Goal: Transaction & Acquisition: Purchase product/service

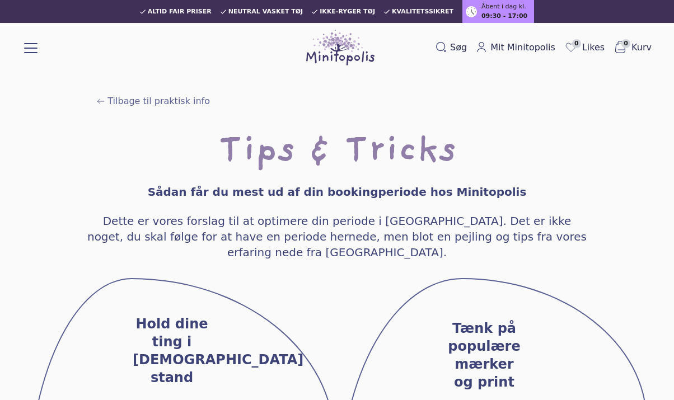
click at [26, 52] on button at bounding box center [30, 46] width 13 height 13
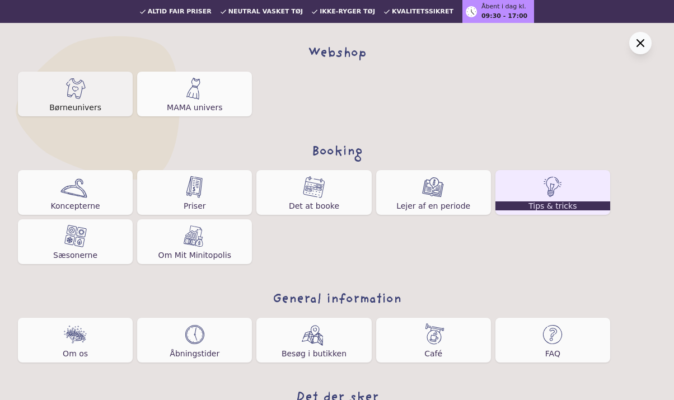
click at [72, 90] on img at bounding box center [75, 88] width 22 height 22
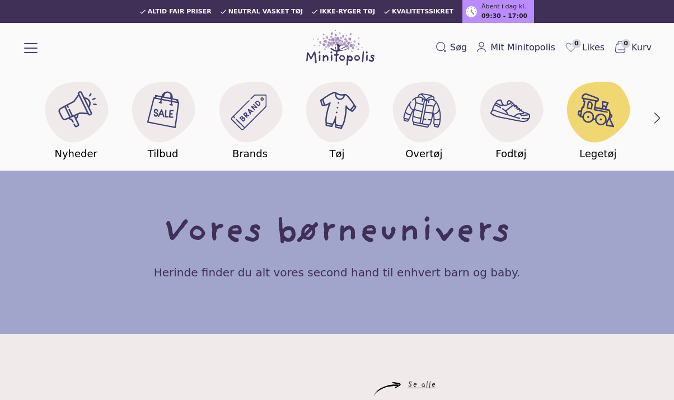
click at [589, 117] on image at bounding box center [598, 110] width 43 height 43
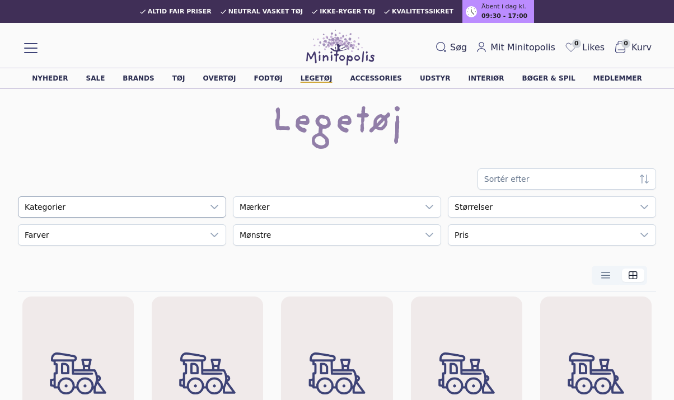
click at [206, 205] on div at bounding box center [214, 207] width 22 height 20
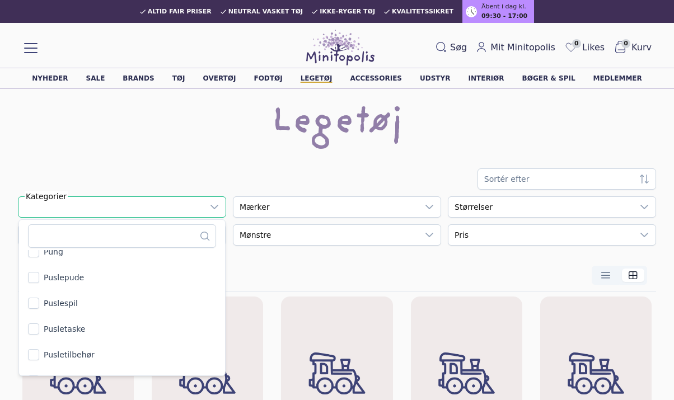
scroll to position [10006, 0]
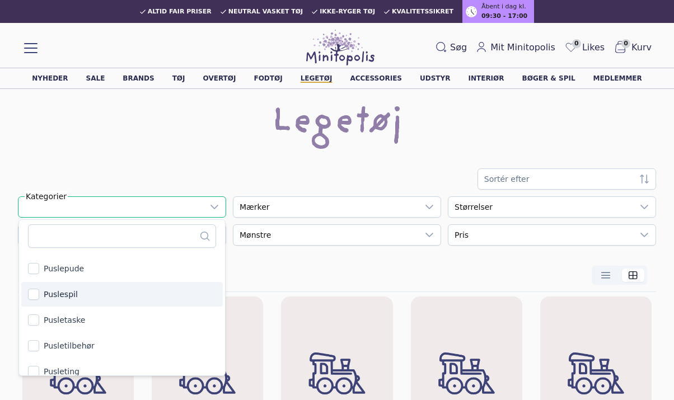
click at [55, 292] on span "Puslespil" at bounding box center [61, 294] width 34 height 11
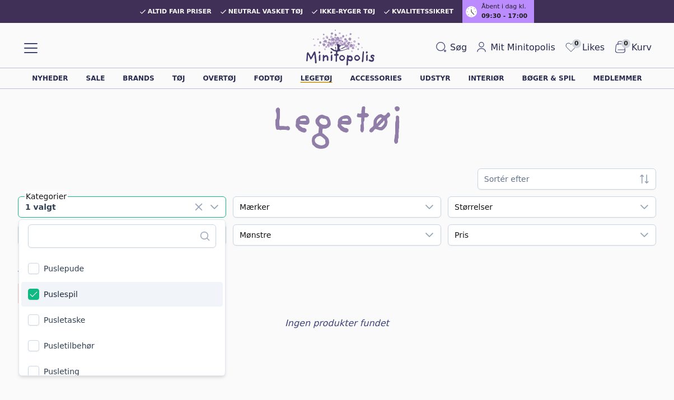
scroll to position [9987, 0]
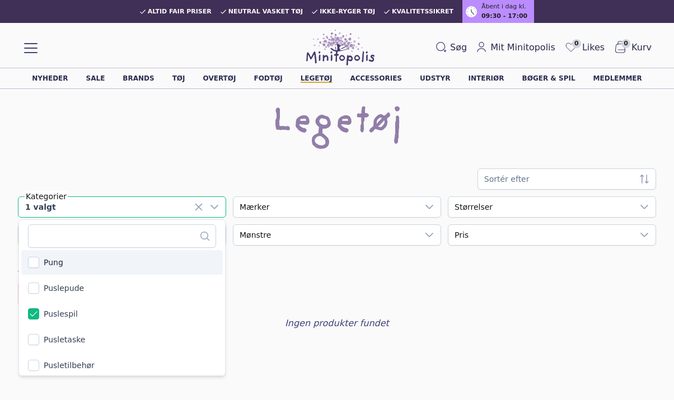
click at [195, 204] on icon at bounding box center [198, 207] width 9 height 9
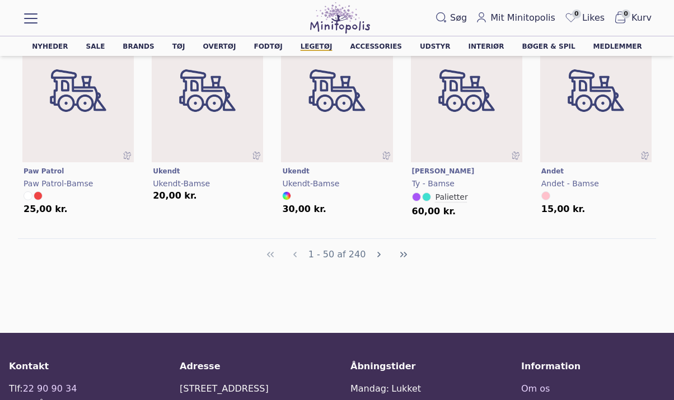
scroll to position [2294, 0]
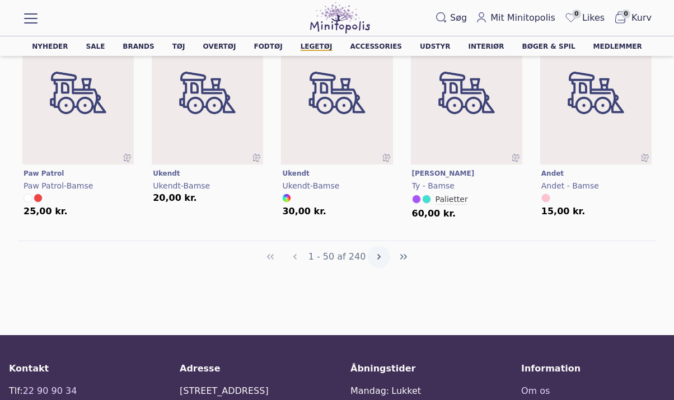
click at [378, 256] on icon "Next Page" at bounding box center [379, 257] width 9 height 9
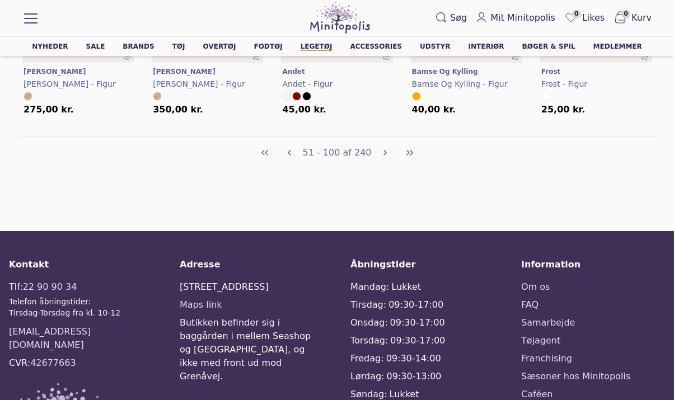
scroll to position [2405, 0]
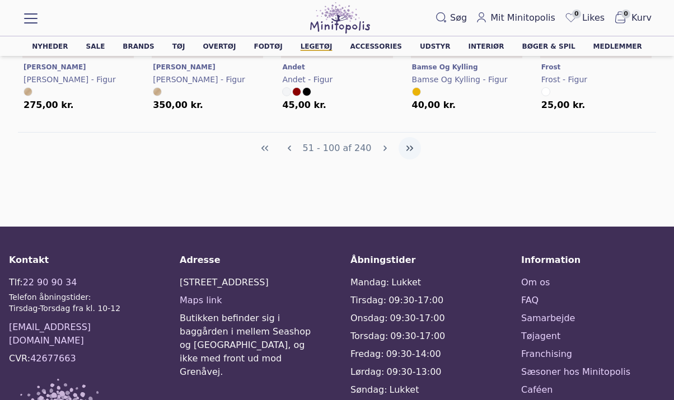
click at [407, 149] on icon "Last Page" at bounding box center [410, 149] width 7 height 6
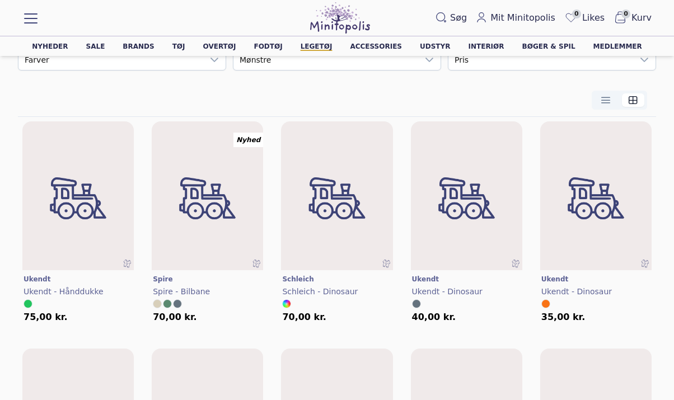
scroll to position [0, 0]
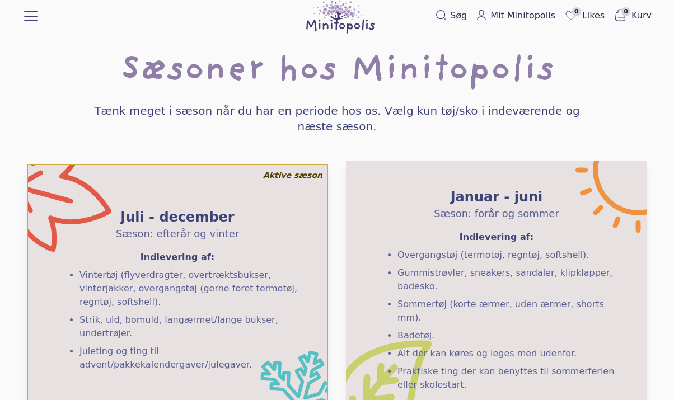
scroll to position [32, 0]
